Goal: Task Accomplishment & Management: Manage account settings

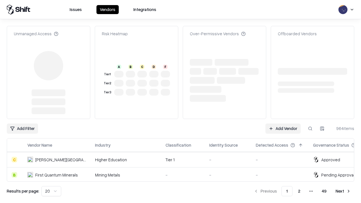
click at [283, 123] on link "Add Vendor" at bounding box center [282, 128] width 35 height 10
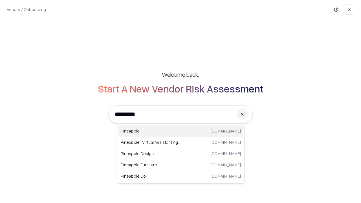
click at [181, 131] on div "Pineapple [DOMAIN_NAME]" at bounding box center [180, 130] width 125 height 11
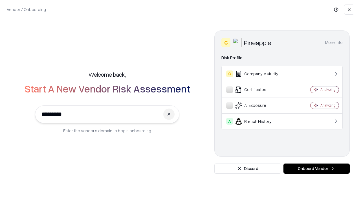
type input "*********"
click at [316, 168] on button "Onboard Vendor" at bounding box center [316, 168] width 66 height 10
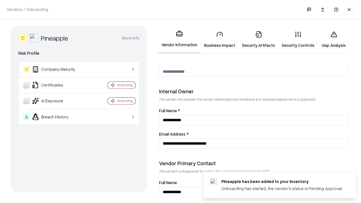
scroll to position [292, 0]
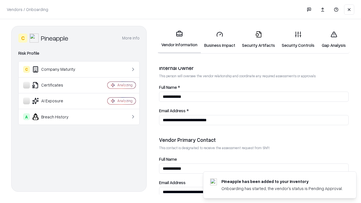
click at [258, 39] on link "Security Artifacts" at bounding box center [258, 39] width 40 height 26
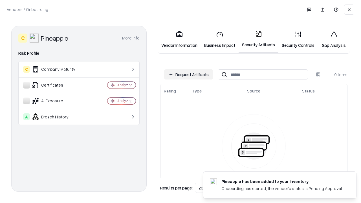
click at [188, 74] on button "Request Artifacts" at bounding box center [188, 74] width 49 height 10
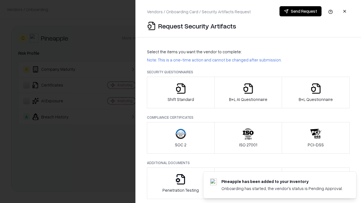
click at [315, 92] on icon "button" at bounding box center [315, 88] width 11 height 11
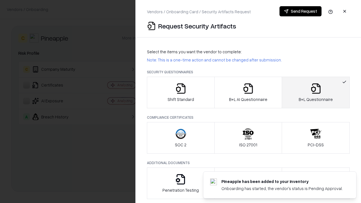
click at [248, 92] on icon "button" at bounding box center [247, 88] width 11 height 11
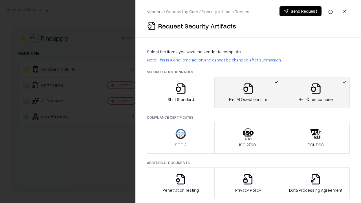
click at [300, 11] on button "Send Request" at bounding box center [300, 11] width 42 height 10
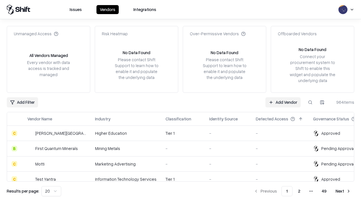
click at [283, 102] on link "Add Vendor" at bounding box center [282, 102] width 35 height 10
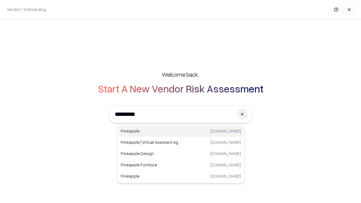
click at [181, 131] on div "Pineapple [DOMAIN_NAME]" at bounding box center [180, 130] width 125 height 11
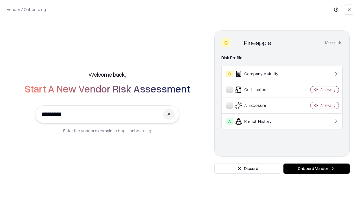
type input "*********"
click at [316, 168] on button "Onboard Vendor" at bounding box center [316, 168] width 66 height 10
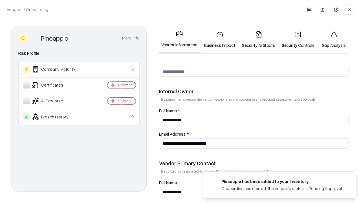
scroll to position [292, 0]
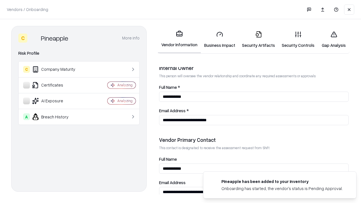
click at [333, 39] on link "Gap Analysis" at bounding box center [334, 39] width 32 height 26
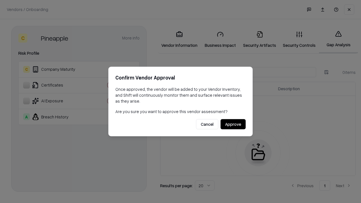
click at [233, 124] on button "Approve" at bounding box center [232, 124] width 25 height 10
